Goal: Task Accomplishment & Management: Use online tool/utility

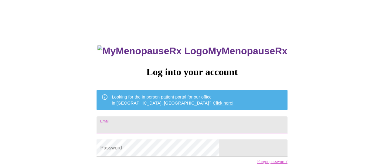
click at [185, 126] on input "Email" at bounding box center [191, 125] width 191 height 17
type input "[EMAIL_ADDRESS][DOMAIN_NAME]"
drag, startPoint x: 179, startPoint y: 124, endPoint x: 116, endPoint y: 119, distance: 62.7
click at [116, 119] on div "MyMenopauseRx Log into your account Looking for the in person patient portal fo…" at bounding box center [191, 102] width 379 height 201
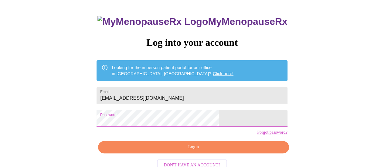
scroll to position [46, 0]
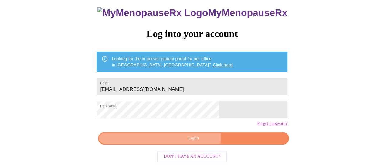
click at [173, 140] on span "Login" at bounding box center [193, 139] width 177 height 8
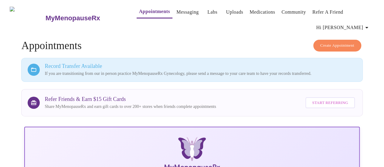
click at [140, 9] on link "Appointments" at bounding box center [154, 11] width 31 height 8
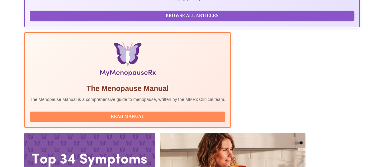
scroll to position [204, 0]
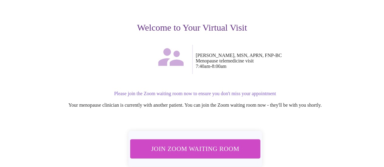
scroll to position [68, 0]
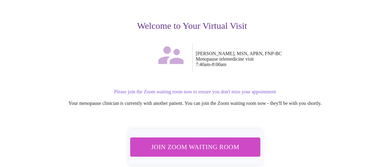
click at [205, 146] on span "Join Zoom Waiting Room" at bounding box center [195, 146] width 114 height 11
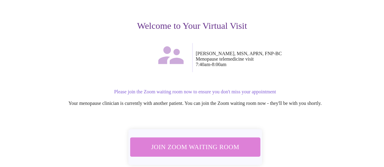
click at [214, 151] on span "Join Zoom Waiting Room" at bounding box center [195, 146] width 114 height 11
